Goal: Transaction & Acquisition: Purchase product/service

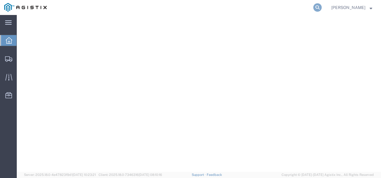
click at [321, 8] on icon at bounding box center [317, 7] width 8 height 8
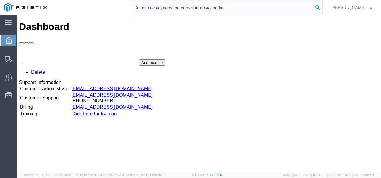
paste input "56683628"
type input "56683628"
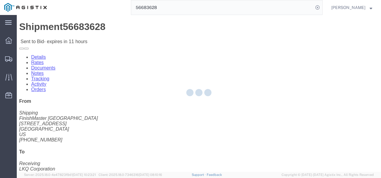
click at [177, 117] on div at bounding box center [199, 93] width 364 height 156
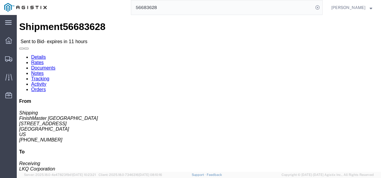
click link "Rates"
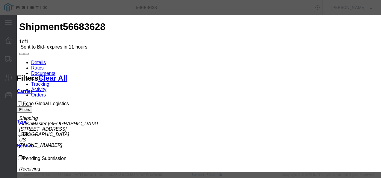
drag, startPoint x: 111, startPoint y: 69, endPoint x: 111, endPoint y: 73, distance: 4.2
select select "4622"
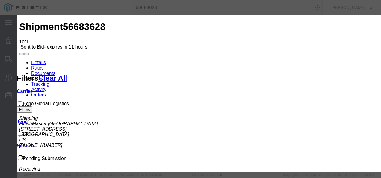
select select "13989"
drag, startPoint x: 225, startPoint y: 108, endPoint x: 152, endPoint y: 127, distance: 75.9
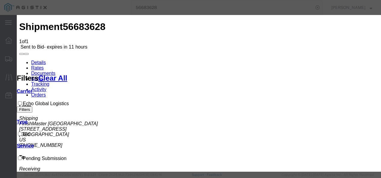
checkbox input "true"
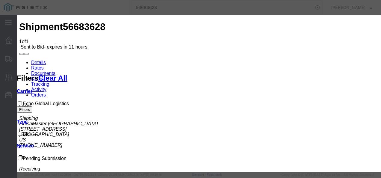
type input "12321"
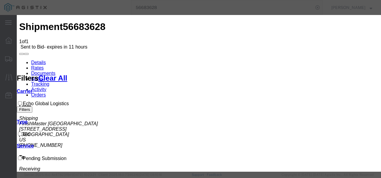
type input "1900"
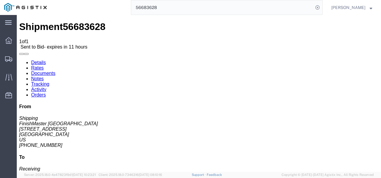
click at [239, 4] on input "56683628" at bounding box center [222, 7] width 182 height 14
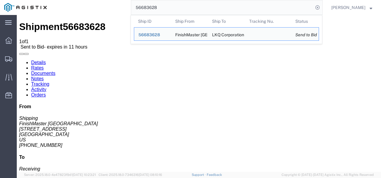
click at [239, 4] on input "56683628" at bounding box center [222, 7] width 182 height 14
paste input "315667"
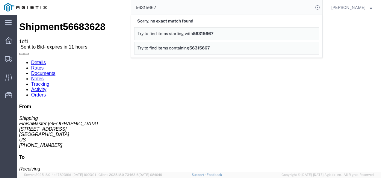
drag, startPoint x: 206, startPoint y: 117, endPoint x: 209, endPoint y: 150, distance: 32.5
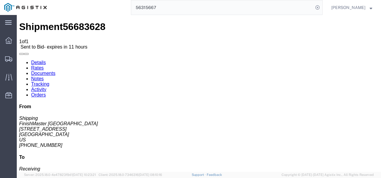
click at [178, 5] on input "56315667" at bounding box center [222, 7] width 182 height 14
paste input "563766"
type input "56563766"
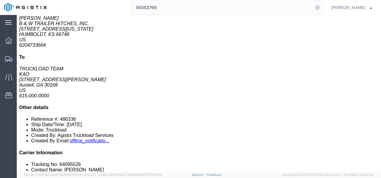
scroll to position [120, 0]
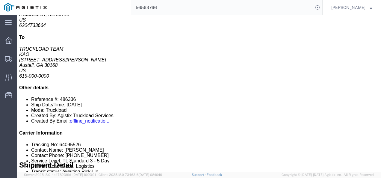
click div "22 Pallet(s) Standard (Not Stackable) Total weight: 31224.00 ( 637010.00 dim ) …"
drag, startPoint x: 184, startPoint y: 93, endPoint x: 181, endPoint y: 80, distance: 13.8
click div "22 Pallet(s) Standard (Not Stackable) Total weight: 31224.00 ( 637010.00 dim ) …"
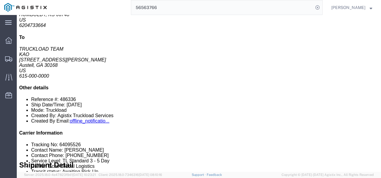
scroll to position [0, 0]
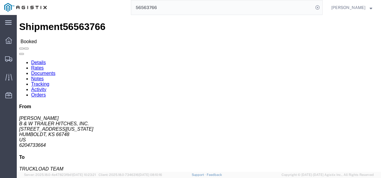
click h4 "Routing & Vehicle Information"
click at [21, 57] on span "Shipments" at bounding box center [18, 59] width 4 height 12
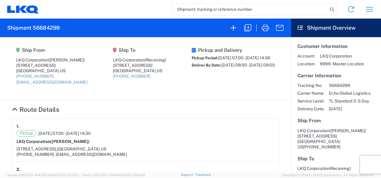
click at [154, 93] on section "Ship From LKQ Corporation ([PERSON_NAME]) [STREET_ADDRESS] US [PHONE_NUMBER] [E…" at bounding box center [145, 68] width 291 height 63
drag, startPoint x: 133, startPoint y: 78, endPoint x: 97, endPoint y: 78, distance: 36.2
click at [97, 78] on agx-shipment-main-routing-info "Ship From LKQ Corporation (Margaret I. Harris) 24550 West 43rd Street, Suite 10…" at bounding box center [145, 68] width 267 height 50
copy link "(800) 522-8364"
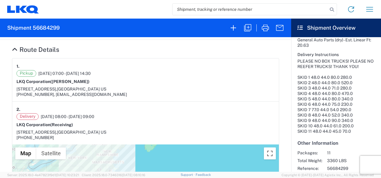
scroll to position [200, 0]
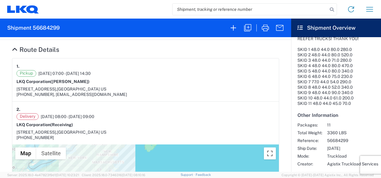
drag, startPoint x: 203, startPoint y: 85, endPoint x: 203, endPoint y: 89, distance: 3.4
click at [203, 89] on div "Pickup 09/03/2025 07:00 - 09/03/2025 14:30 LKQ Corporation (Margaret I. Harris)…" at bounding box center [145, 83] width 258 height 27
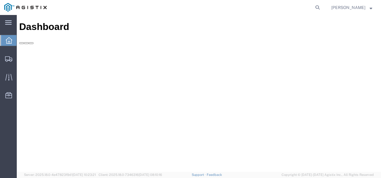
click at [322, 12] on form at bounding box center [318, 7] width 10 height 15
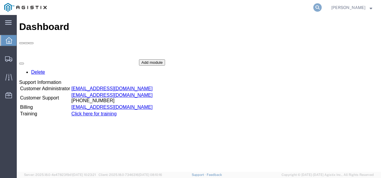
click at [321, 10] on icon at bounding box center [317, 7] width 8 height 8
paste input "56683628"
type input "56683628"
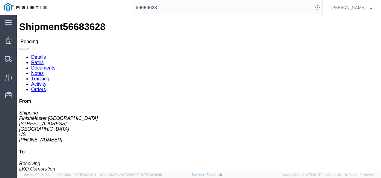
click div "Shipment Detail Ship From FinishMaster Grand Prairie (Shipping) 3520 4003 Grand…"
click h4 "Routing & Vehicle Information"
click div "Leg 1 - Truckload Vehicle 1: Standard Dry Van (53 Feet) Number of trucks: 1"
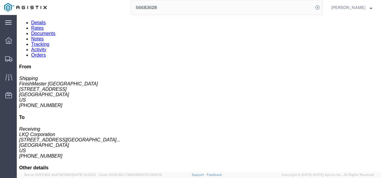
scroll to position [60, 0]
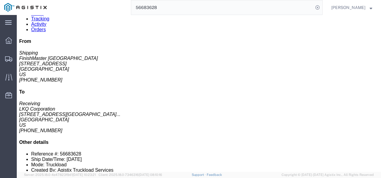
click div "Package Information Total shipment is made up of 12 packages containing 12 piec…"
click div "Leg 1 - Truckload Vehicle 1: Standard Dry Van (53 Feet) Number of trucks: 1"
click div "Package Information Total shipment is made up of 12 packages containing 12 piec…"
click div "Leg 1 - Truckload Vehicle 1: Standard Dry Van (53 Feet) Number of trucks: 1"
click div "Shipment Detail Ship From FinishMaster Grand Prairie (Shipping) 3520 4003 Grand…"
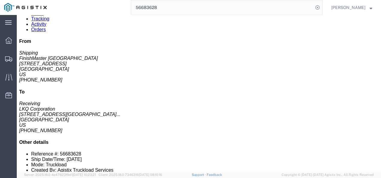
click div "Leg 1 - Truckload Vehicle 1: Standard Dry Van (53 Feet) Number of trucks: 1"
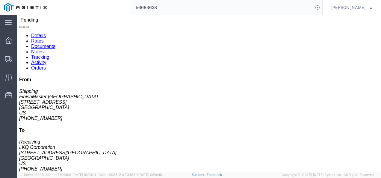
scroll to position [0, 0]
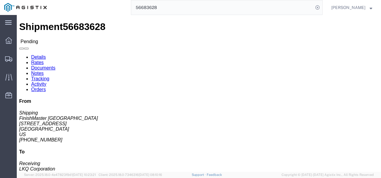
click div "Shipment Detail Ship From FinishMaster Grand Prairie (Shipping) 3520 4003 Grand…"
click div "Leg 1 - Truckload Vehicle 1: Standard Dry Van (53 Feet) Number of trucks: 1"
click div "Ship To LKQ Corporation (Receiving) 3021 24550 West 43rd Street Suite 100 Shawn…"
click button "Enter / Modify Bid"
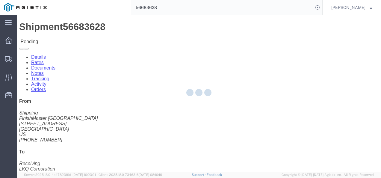
select select "4622"
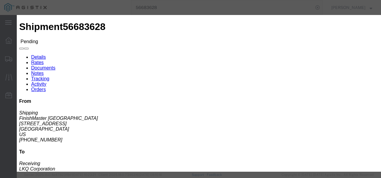
click link "bid - Nolan Transportation Group, LLC - TL Standard 3 - 5 Day"
click button "Go back"
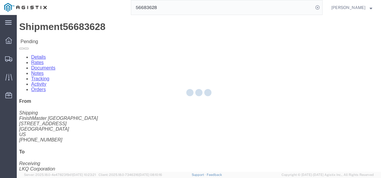
select select "4622"
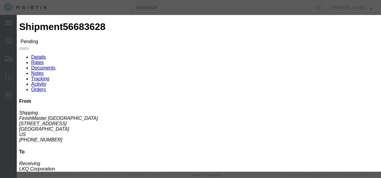
click div "Enter Bid Rates Confirmation Details Previous Bids Click a bid below to modify …"
click link "12321 - Echo Global Logistics - TL Standard 3 - 5 Day"
click button "Close"
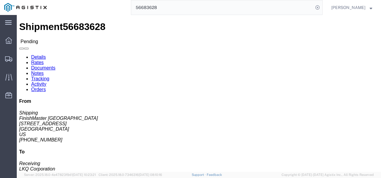
drag, startPoint x: 231, startPoint y: 123, endPoint x: 214, endPoint y: 123, distance: 17.1
click form "Shipment 56683628 Pending Details Rates Documents Notes Tracking Activity Order…"
drag, startPoint x: 214, startPoint y: 123, endPoint x: 195, endPoint y: 118, distance: 20.5
click div "Leg 1 - Truckload Vehicle 1: Standard Dry Van (53 Feet) Number of trucks: 1"
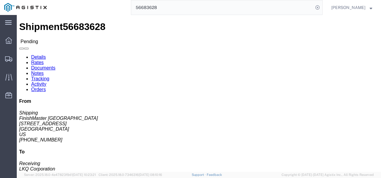
click link "Notes"
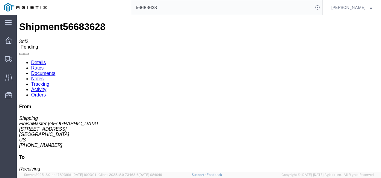
click at [35, 60] on link "Details" at bounding box center [38, 62] width 15 height 5
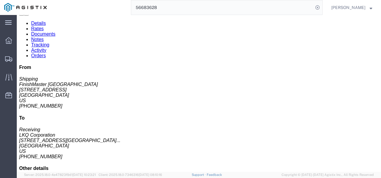
scroll to position [30, 0]
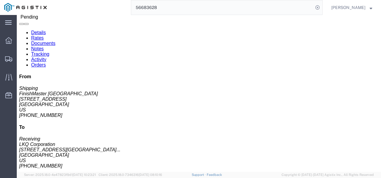
click div "Leg 1 - Truckload Vehicle 1: Standard Dry Van (53 Feet) Number of trucks: 1"
click div "Shipment Detail Ship From FinishMaster Grand Prairie (Shipping) 3520 4003 Grand…"
click link "Rates"
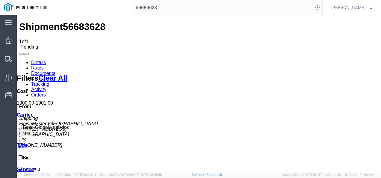
click at [42, 60] on link "Details" at bounding box center [38, 62] width 15 height 5
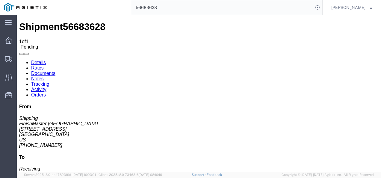
click div "Ship From FinishMaster Grand Prairie (Shipping) 3520 4003 Grand Lakes Way Suite…"
drag, startPoint x: 139, startPoint y: 140, endPoint x: 147, endPoint y: 128, distance: 13.9
click div "Leg 1 - Truckload Vehicle 1: Standard Dry Van (53 Feet) Number of trucks: 1"
click h4 "Routing & Vehicle Information"
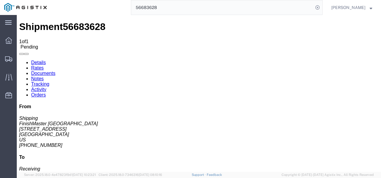
drag, startPoint x: 199, startPoint y: 113, endPoint x: 126, endPoint y: 88, distance: 76.9
click div "Shipment Detail Ship From FinishMaster Grand Prairie (Shipping) 3520 4003 Grand…"
click link "Details"
click span "56683628"
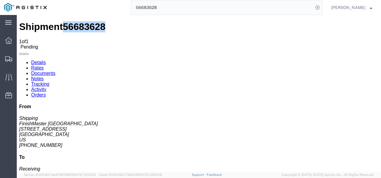
copy span "56683628"
click div "Ship From FinishMaster Grand Prairie (Shipping) 3520 4003 Grand Lakes Way Suite…"
